Goal: Task Accomplishment & Management: Use online tool/utility

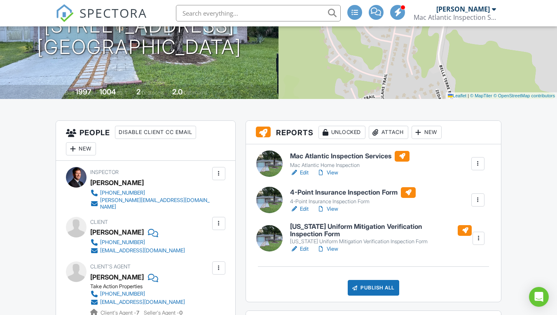
scroll to position [131, 0]
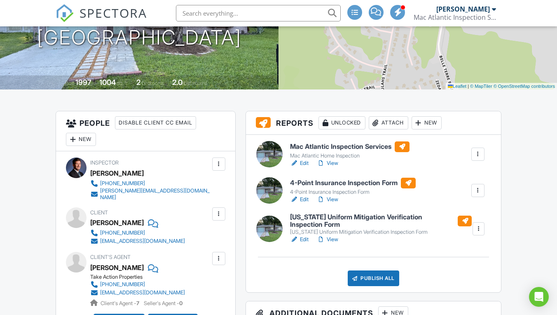
click at [326, 213] on h6 "[US_STATE] Uniform Mitigation Verification Inspection Form" at bounding box center [381, 220] width 182 height 14
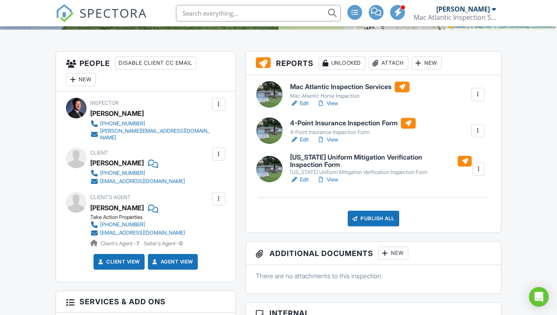
click at [479, 170] on div at bounding box center [478, 169] width 8 height 8
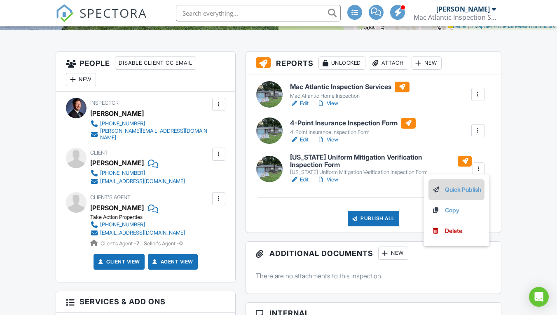
click at [464, 189] on link "Quick Publish" at bounding box center [456, 189] width 49 height 9
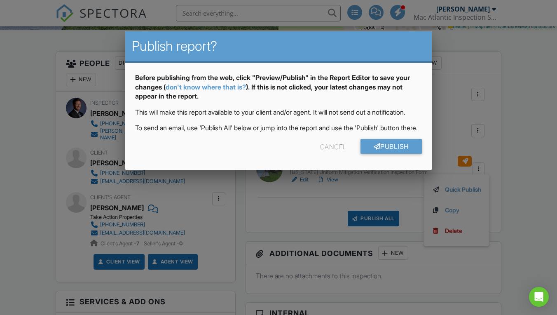
click at [383, 154] on link "Publish" at bounding box center [390, 146] width 61 height 15
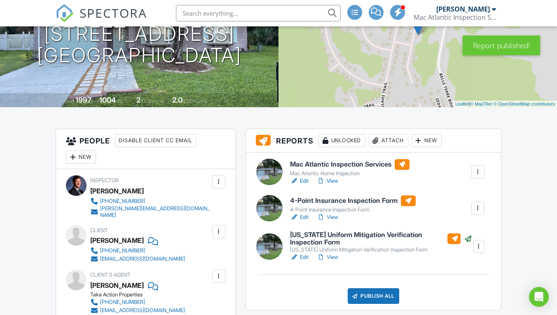
scroll to position [114, 0]
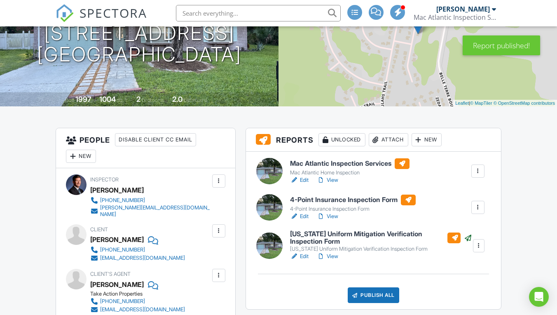
click at [331, 213] on link "View" at bounding box center [327, 216] width 21 height 8
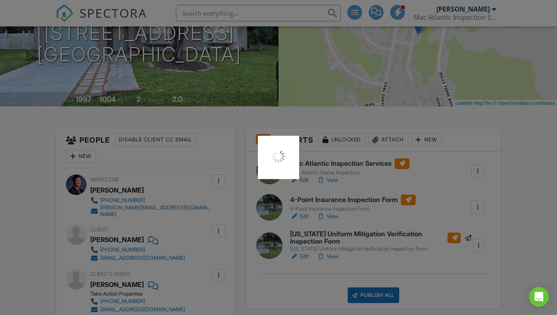
scroll to position [113, 0]
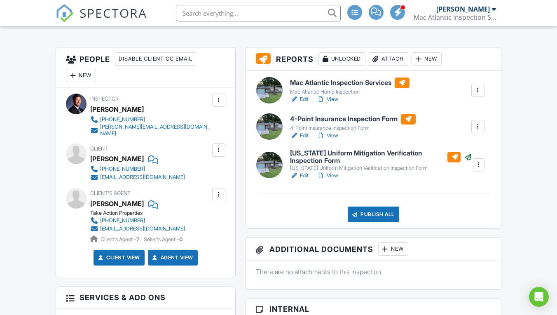
scroll to position [190, 0]
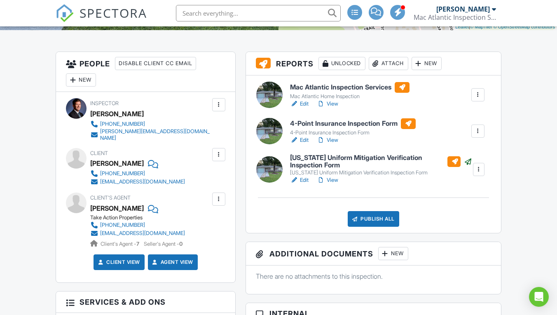
click at [478, 130] on div at bounding box center [478, 131] width 8 height 8
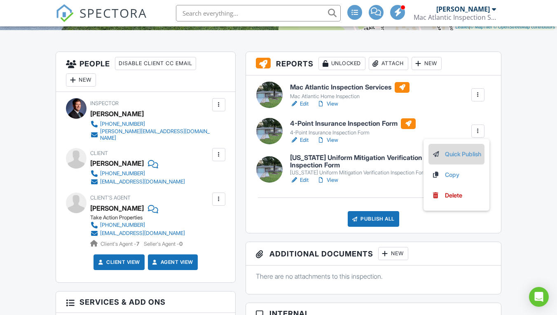
click at [444, 154] on link "Quick Publish" at bounding box center [456, 154] width 49 height 9
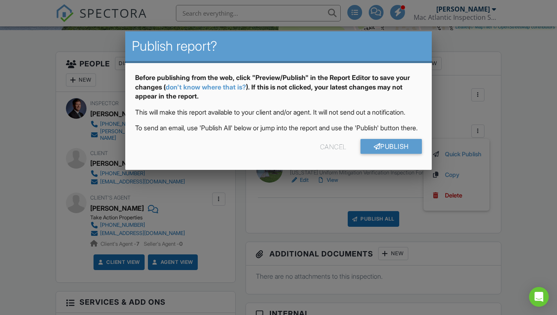
click at [402, 154] on link "Publish" at bounding box center [390, 146] width 61 height 15
